Goal: Task Accomplishment & Management: Use online tool/utility

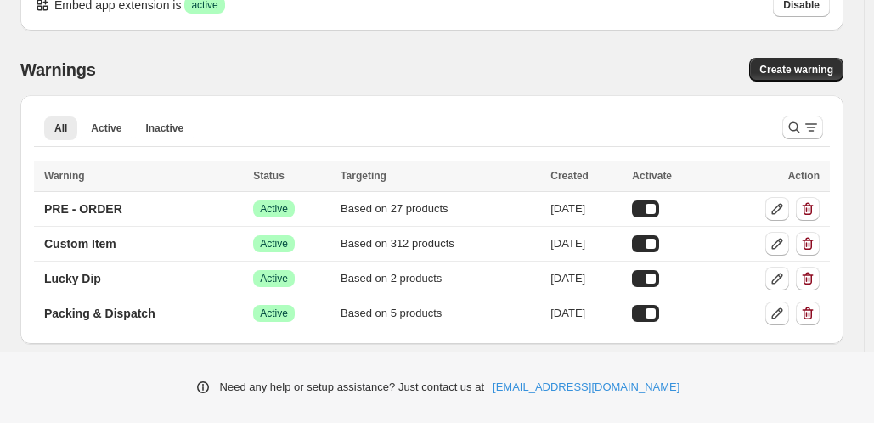
scroll to position [37, 0]
click at [785, 214] on icon at bounding box center [776, 208] width 17 height 17
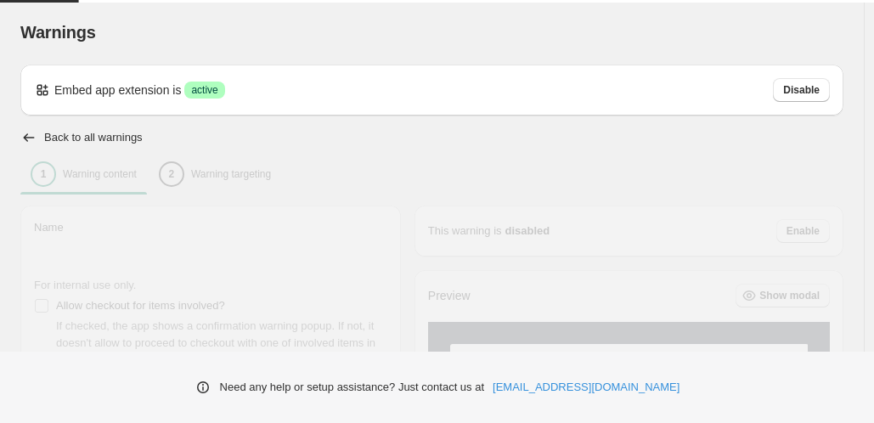
type input "**********"
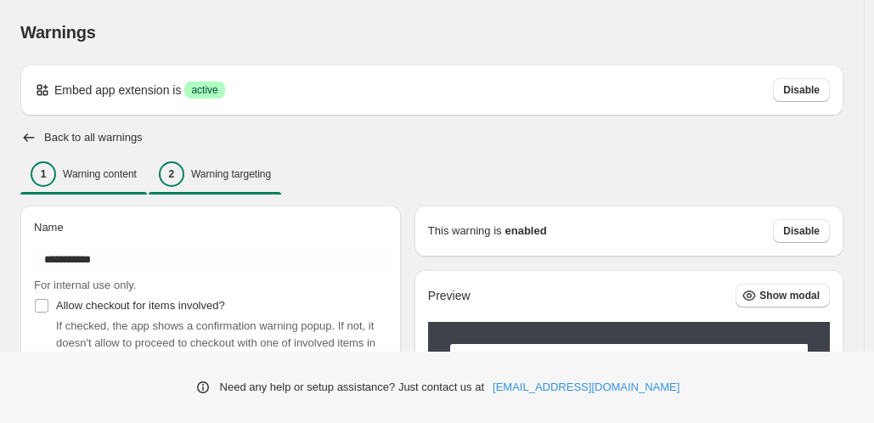
click at [223, 178] on p "Warning targeting" at bounding box center [231, 174] width 80 height 14
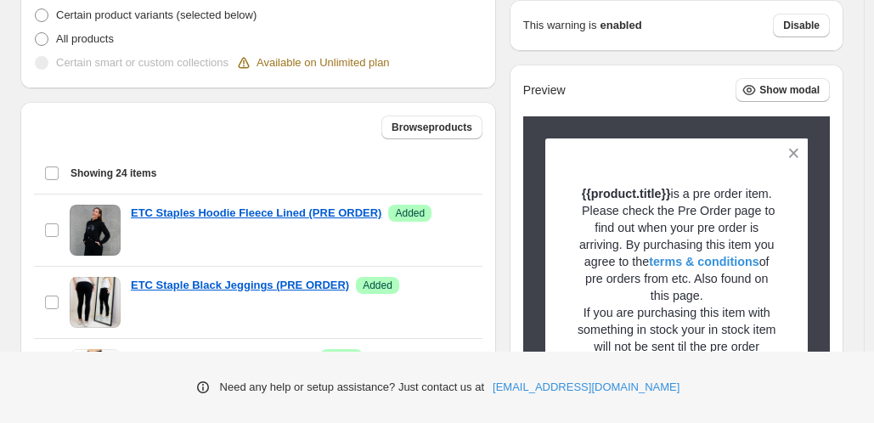
scroll to position [469, 0]
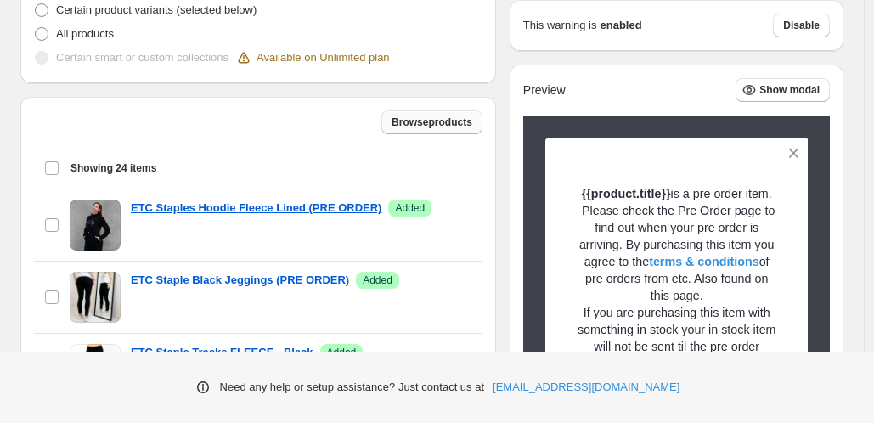
click at [438, 125] on span "Browse products" at bounding box center [431, 122] width 81 height 14
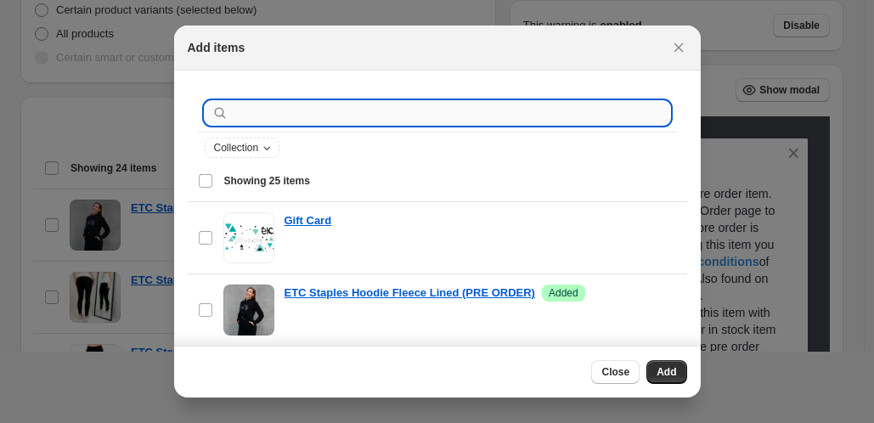
click at [310, 104] on input ":r1c:" at bounding box center [451, 113] width 438 height 24
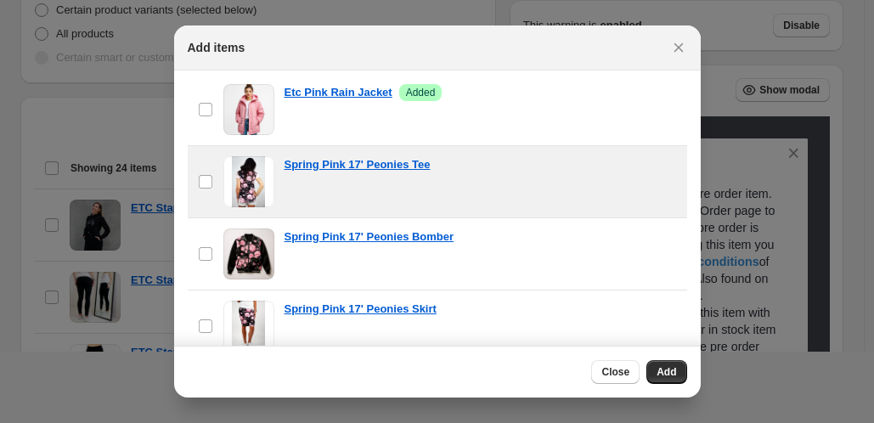
scroll to position [522, 0]
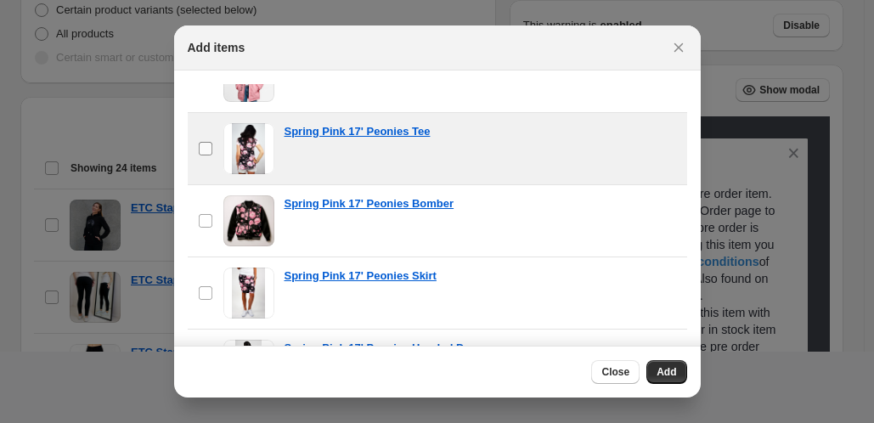
type input "****"
click at [216, 147] on label "checkbox" at bounding box center [206, 148] width 36 height 71
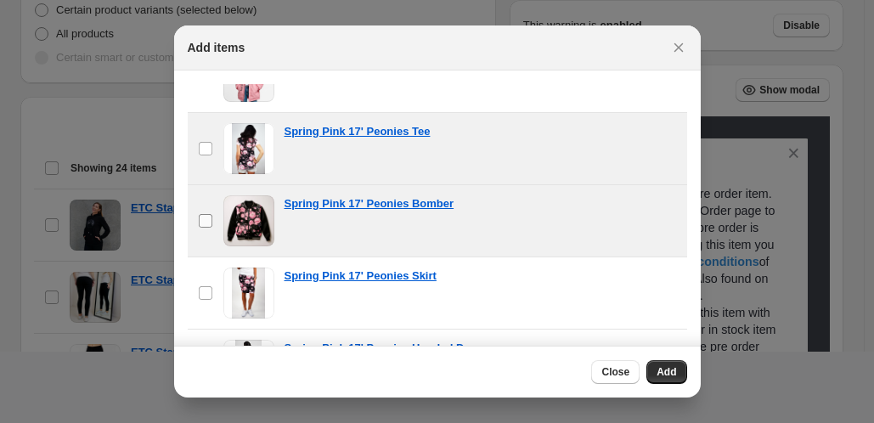
click at [211, 231] on label "checkbox" at bounding box center [206, 220] width 36 height 71
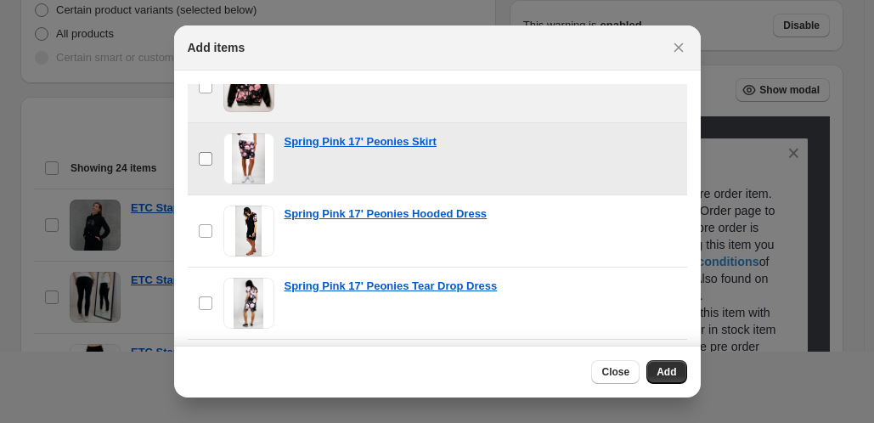
scroll to position [677, 0]
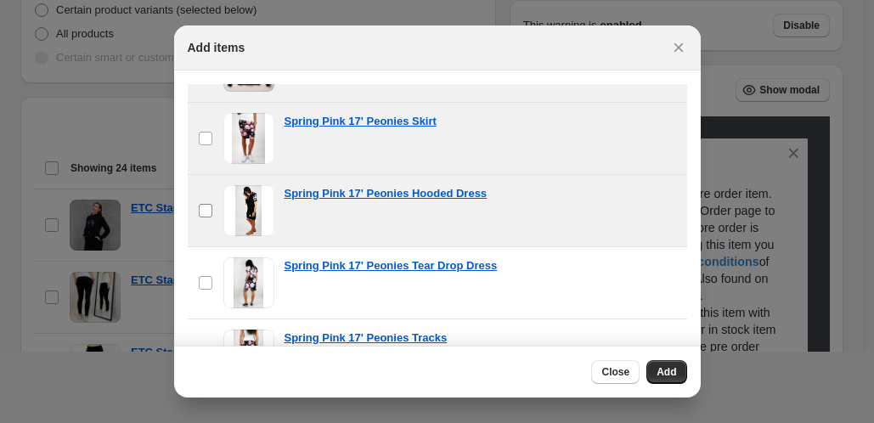
click at [205, 198] on label "checkbox" at bounding box center [206, 210] width 36 height 71
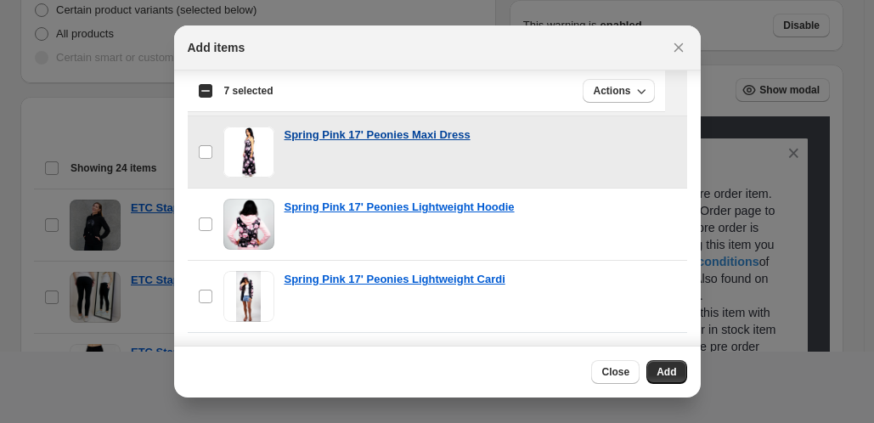
scroll to position [179, 0]
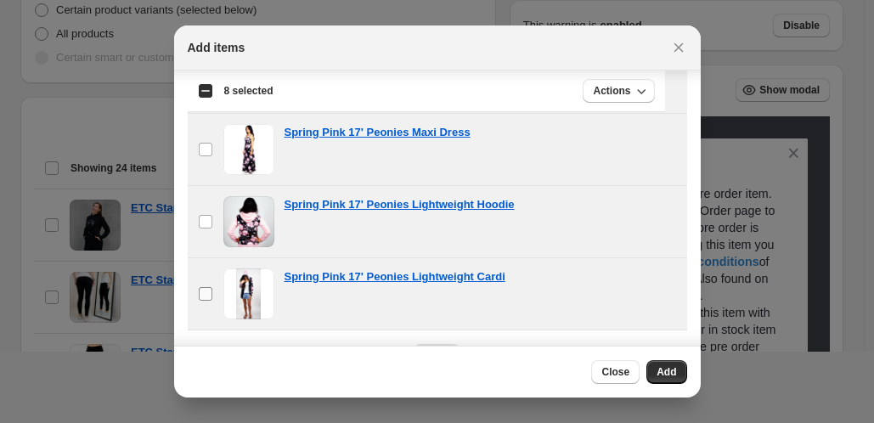
click at [200, 285] on label "checkbox" at bounding box center [206, 293] width 36 height 71
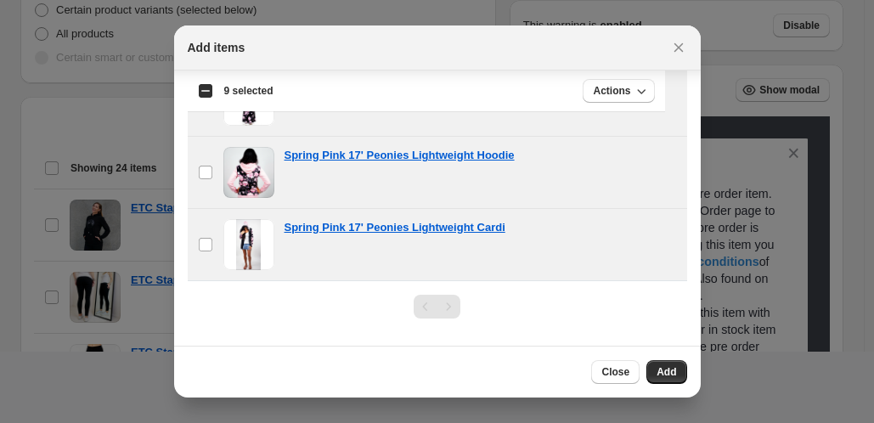
scroll to position [228, 0]
click at [657, 380] on button "Add" at bounding box center [666, 372] width 40 height 24
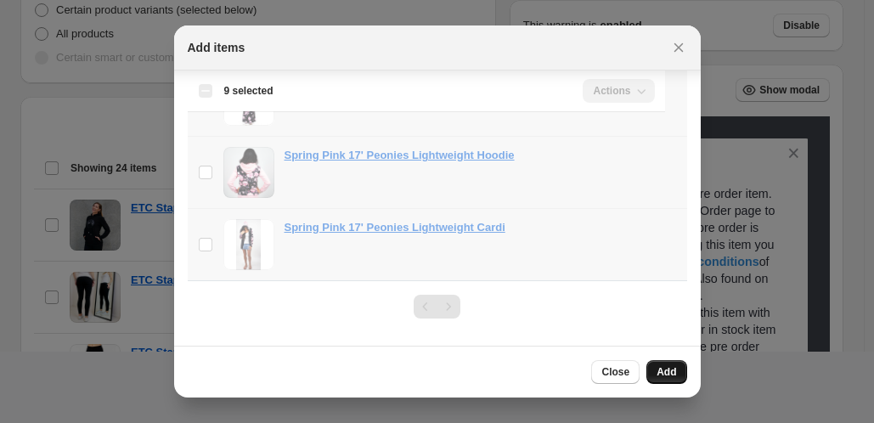
click at [665, 373] on span "Add" at bounding box center [666, 372] width 20 height 14
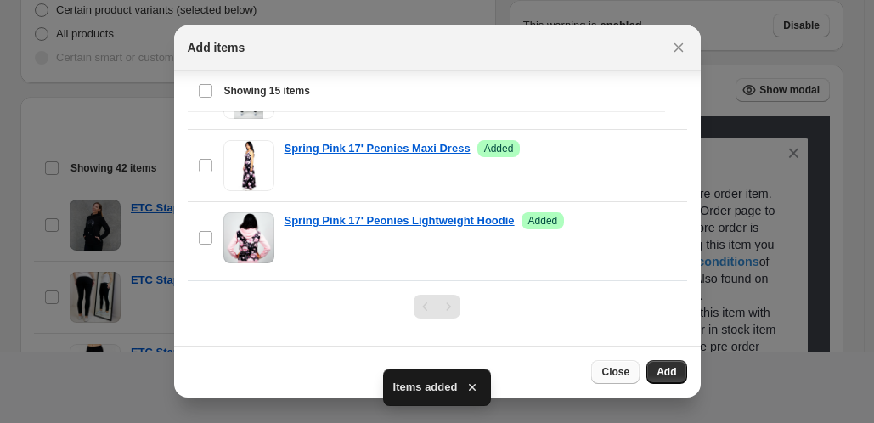
scroll to position [712, 0]
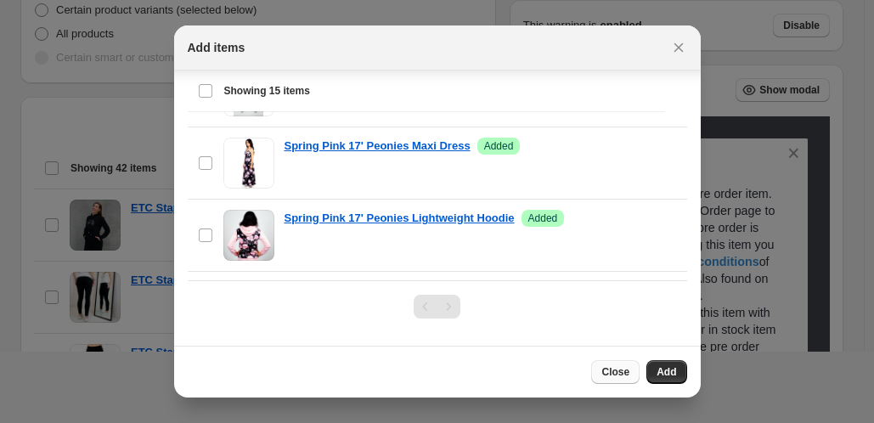
click at [606, 375] on span "Close" at bounding box center [615, 372] width 28 height 14
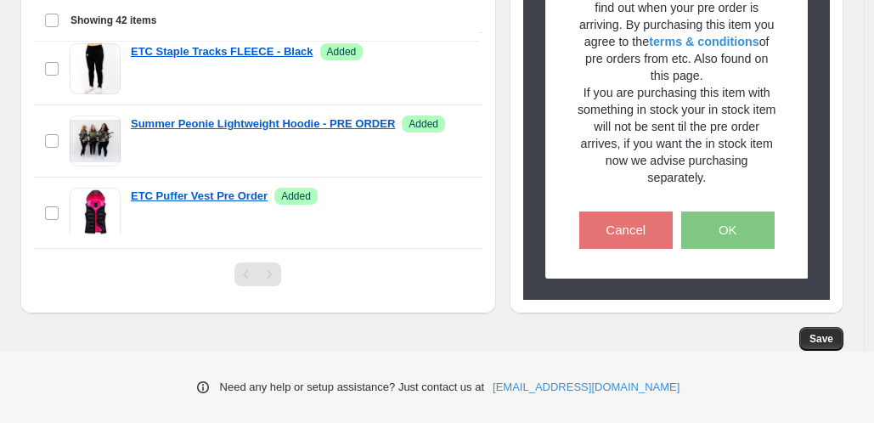
scroll to position [769, 0]
click at [827, 343] on span "Save" at bounding box center [821, 339] width 24 height 14
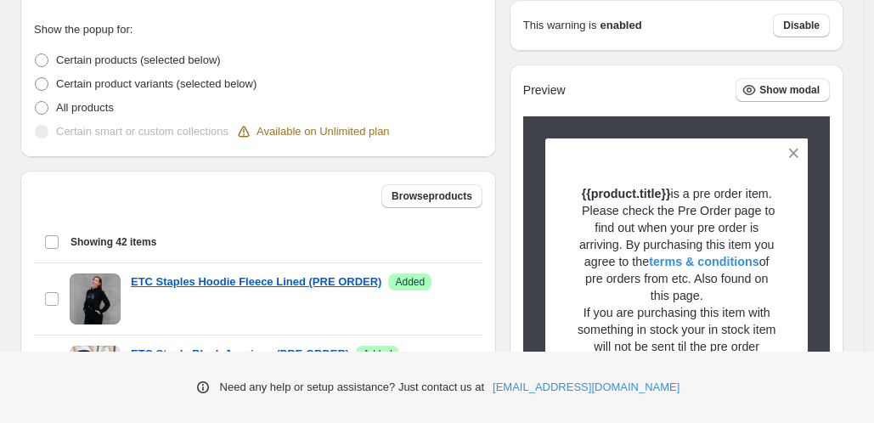
scroll to position [0, 0]
